Goal: Task Accomplishment & Management: Complete application form

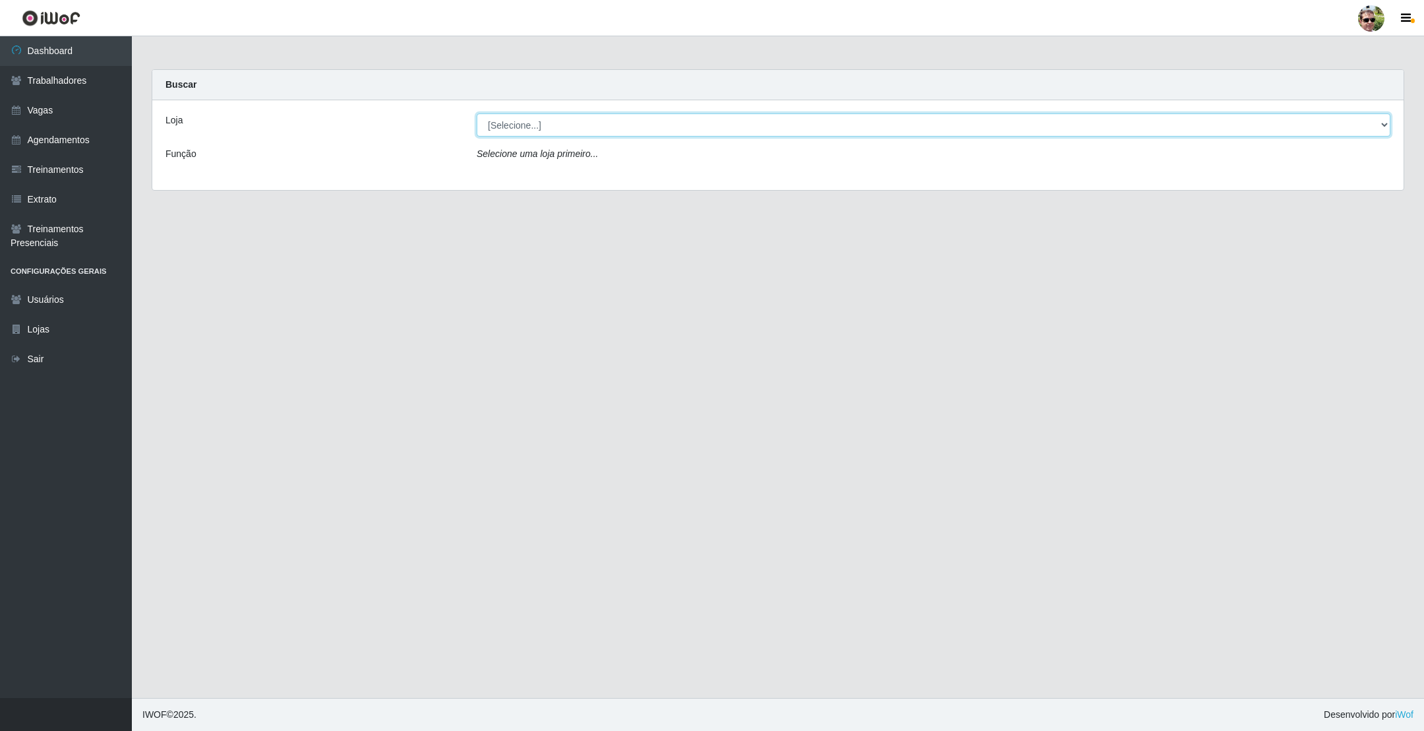
drag, startPoint x: 586, startPoint y: 117, endPoint x: 582, endPoint y: 123, distance: 6.8
click at [584, 119] on select "[Selecione...] [PERSON_NAME] Supermercado - Gurinhém" at bounding box center [934, 124] width 914 height 23
select select "176"
click at [477, 113] on select "[Selecione...] [PERSON_NAME] Supermercado - Gurinhém" at bounding box center [934, 124] width 914 height 23
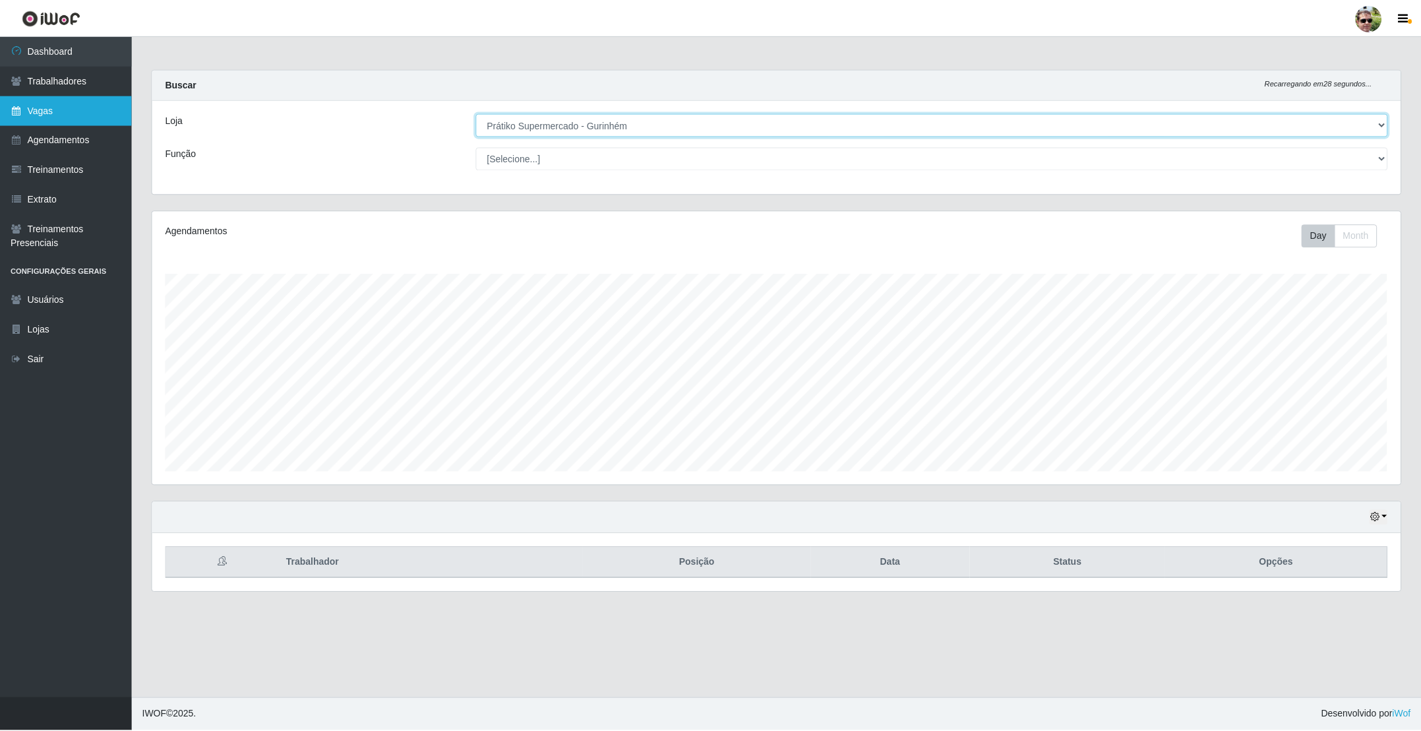
scroll to position [275, 1250]
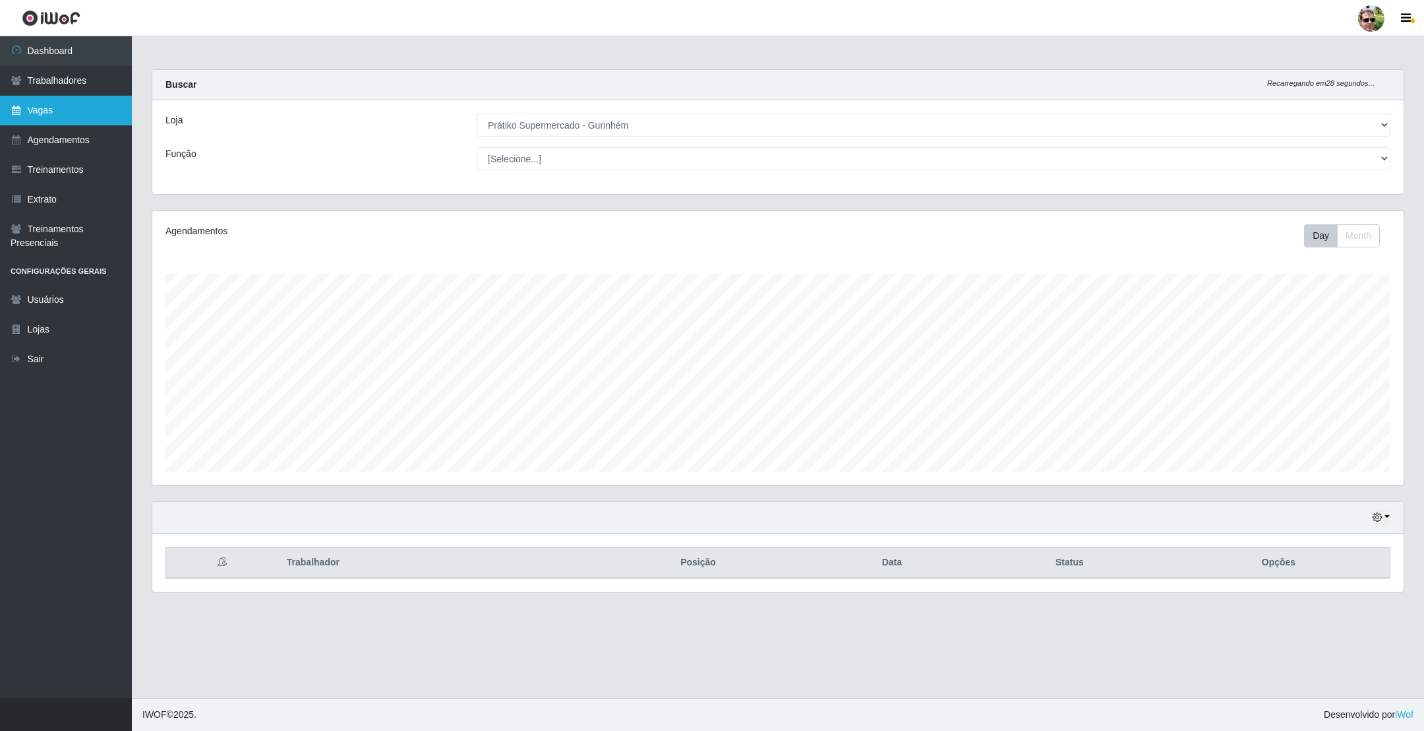
click at [52, 107] on link "Vagas" at bounding box center [66, 111] width 132 height 30
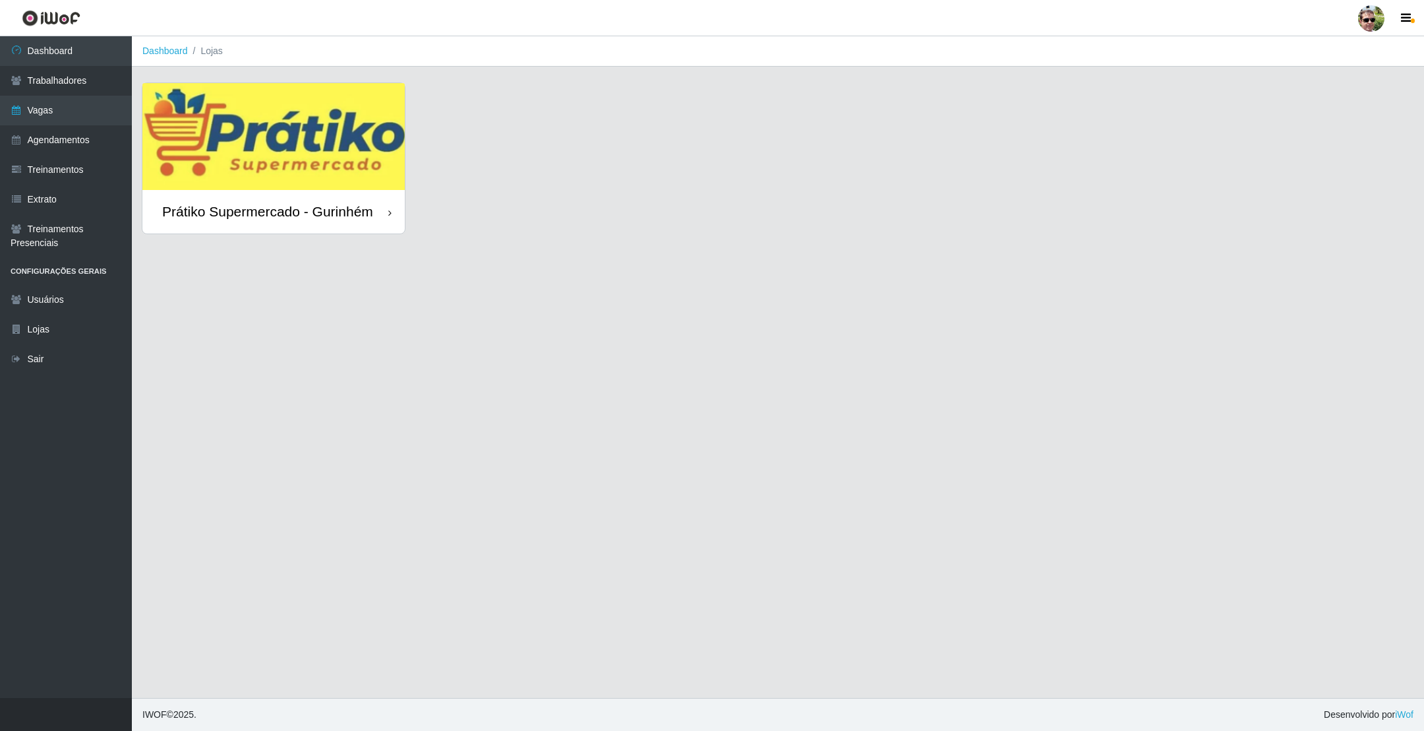
click at [287, 140] on img at bounding box center [273, 136] width 262 height 107
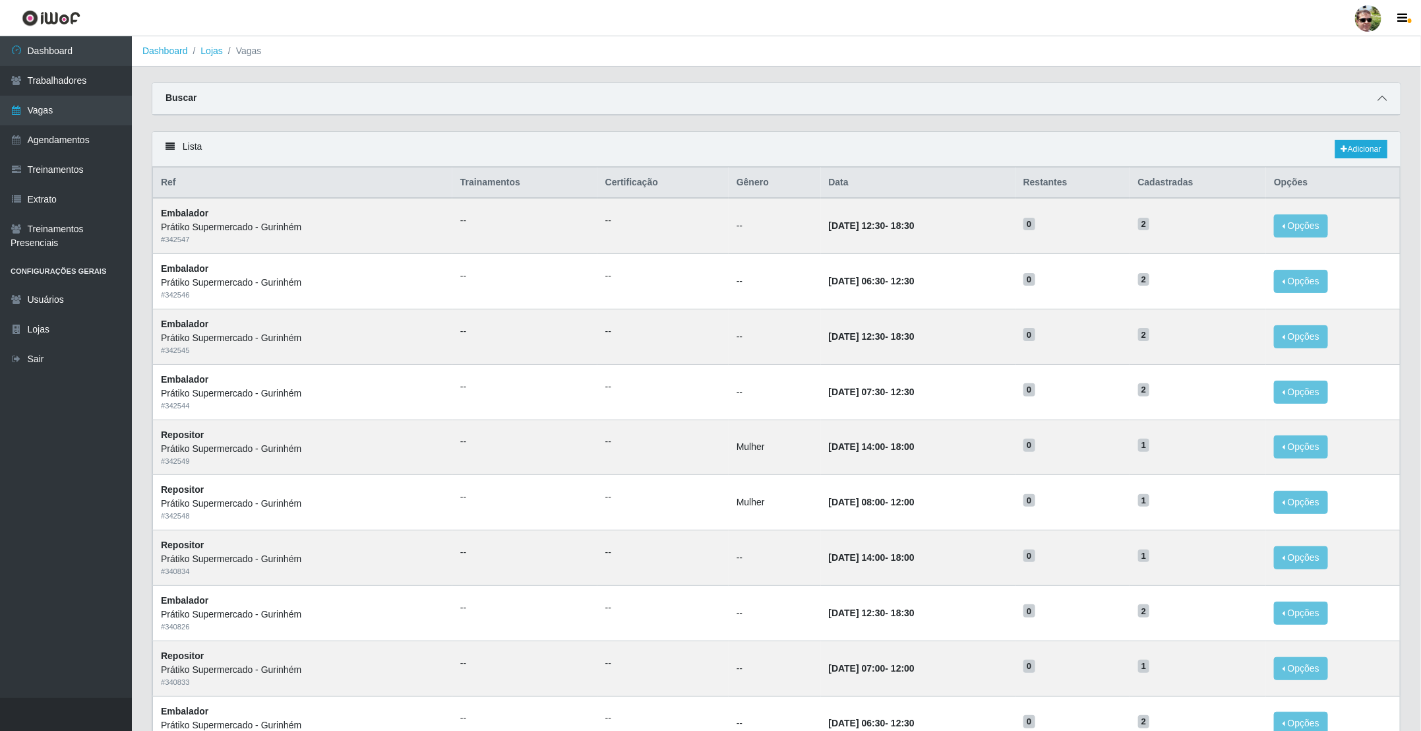
click at [1381, 100] on icon at bounding box center [1381, 98] width 9 height 9
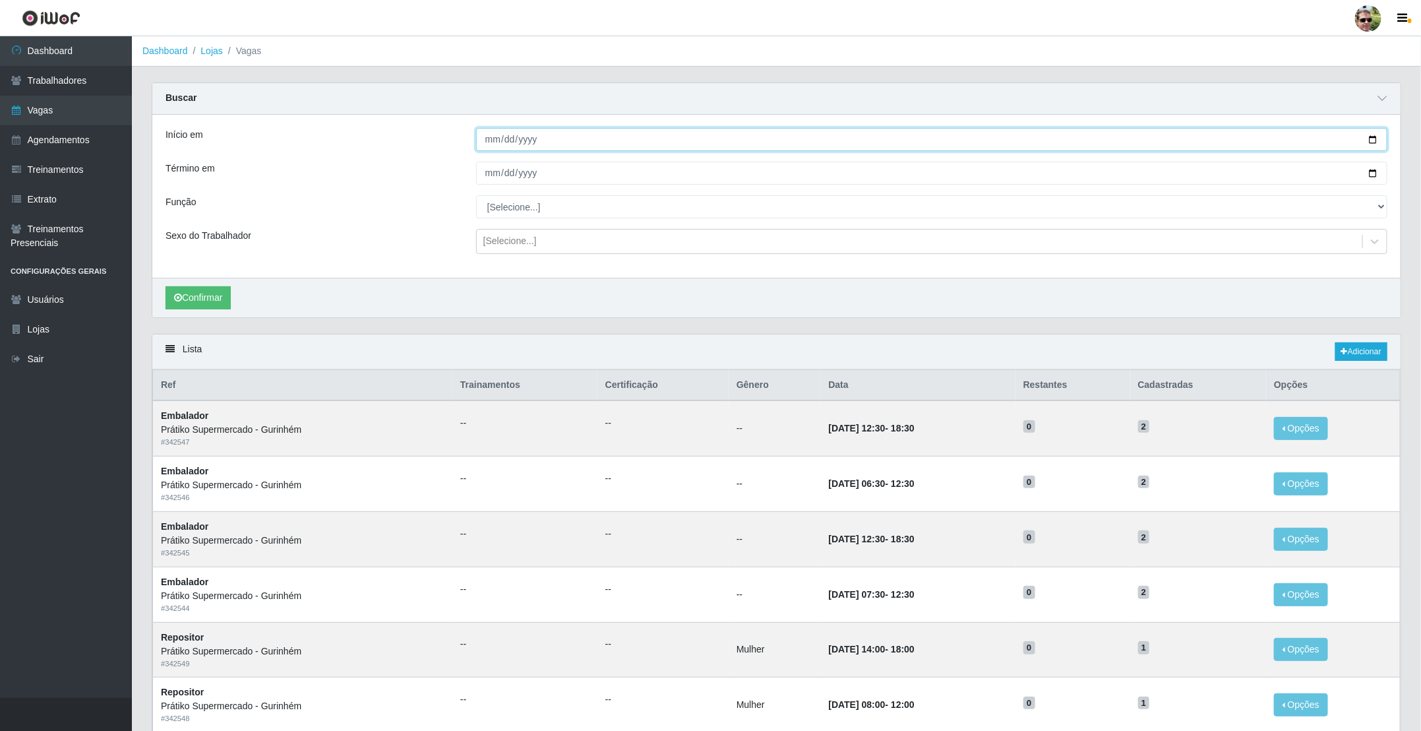
click at [1371, 141] on input "Início em" at bounding box center [931, 139] width 911 height 23
type input "[DATE]"
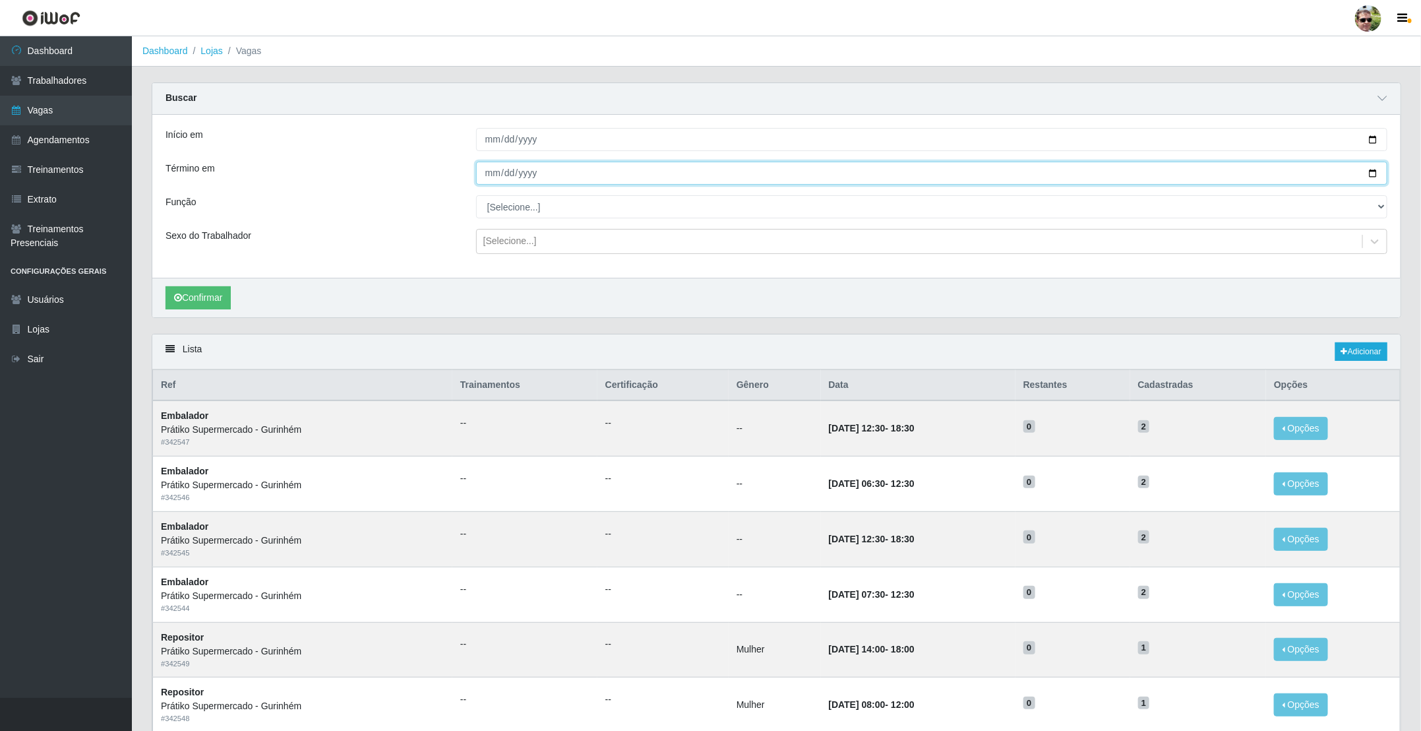
click at [1369, 174] on input "Término em" at bounding box center [931, 173] width 911 height 23
